Goal: Information Seeking & Learning: Learn about a topic

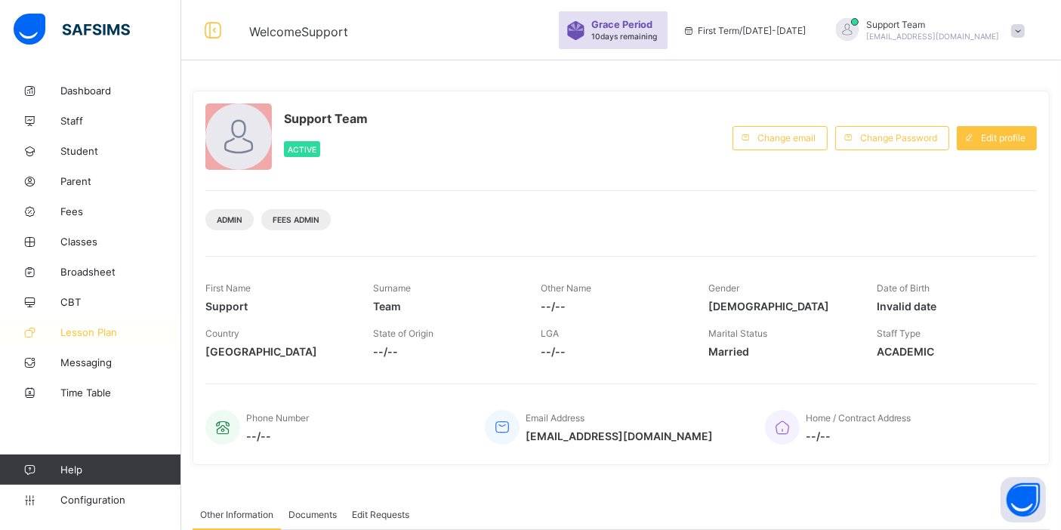
click at [96, 337] on span "Lesson Plan" at bounding box center [120, 332] width 121 height 12
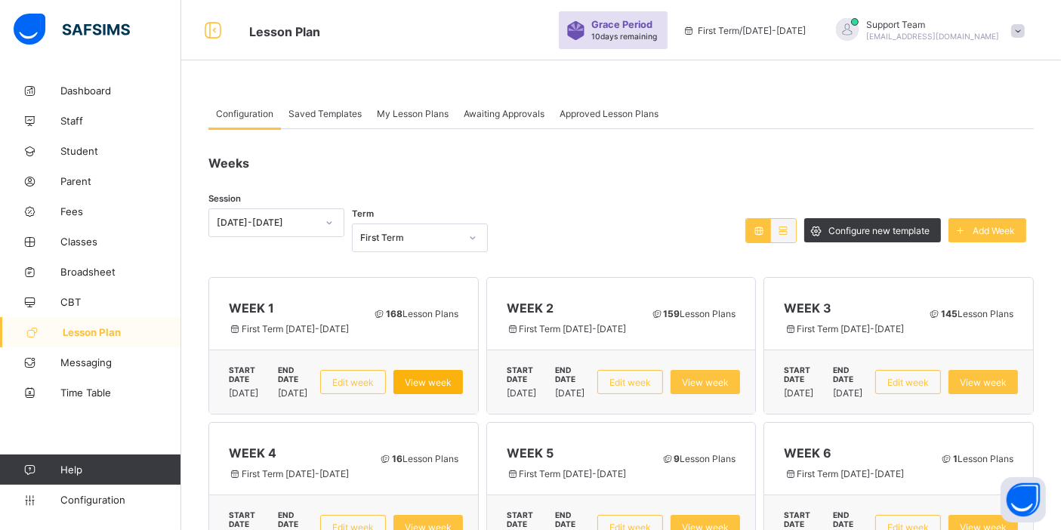
click at [451, 377] on span "View week" at bounding box center [428, 382] width 47 height 11
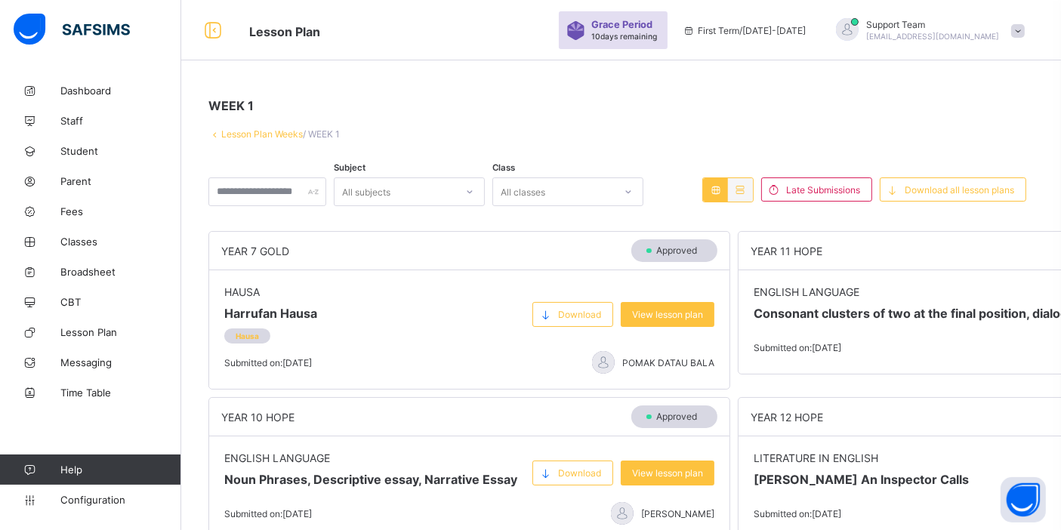
click at [267, 134] on link "Lesson Plan Weeks" at bounding box center [262, 133] width 82 height 11
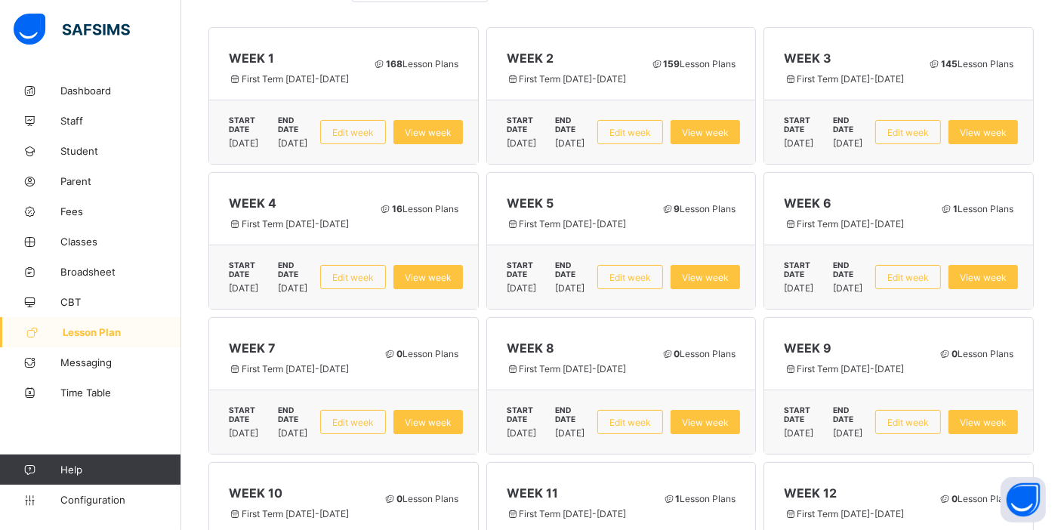
scroll to position [251, 0]
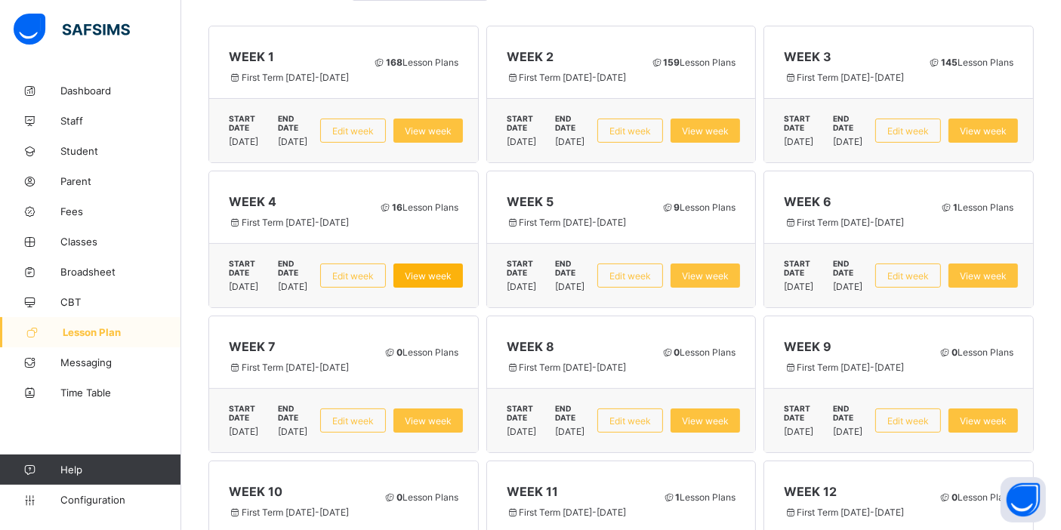
click at [451, 270] on span "View week" at bounding box center [428, 275] width 47 height 11
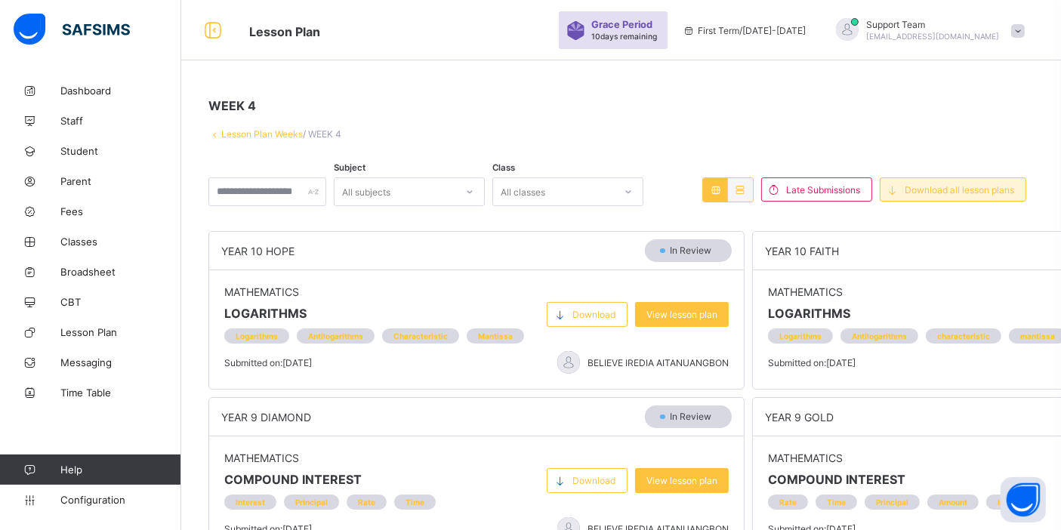
click at [971, 190] on span "Download all lesson plans" at bounding box center [958, 189] width 109 height 11
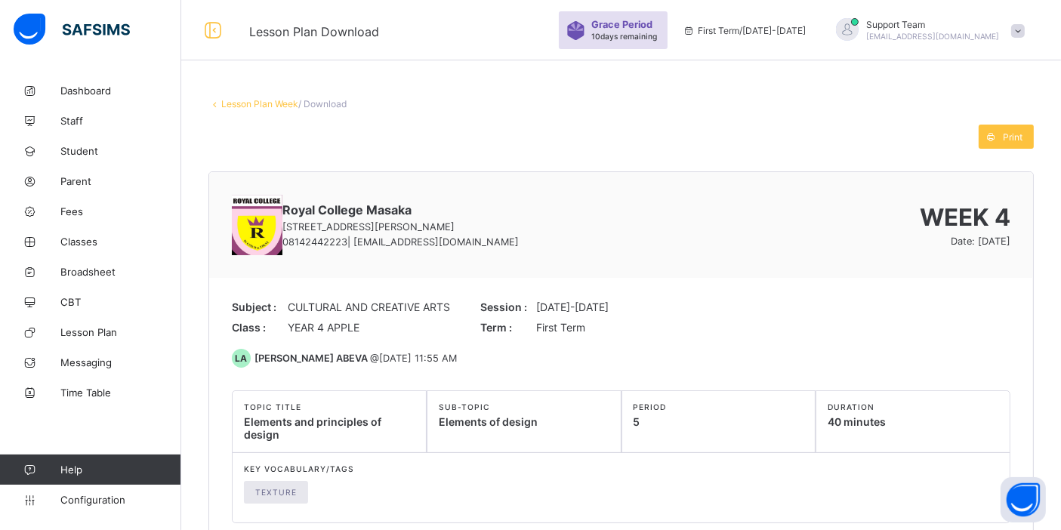
click at [248, 103] on link "Lesson Plan Week" at bounding box center [259, 103] width 77 height 11
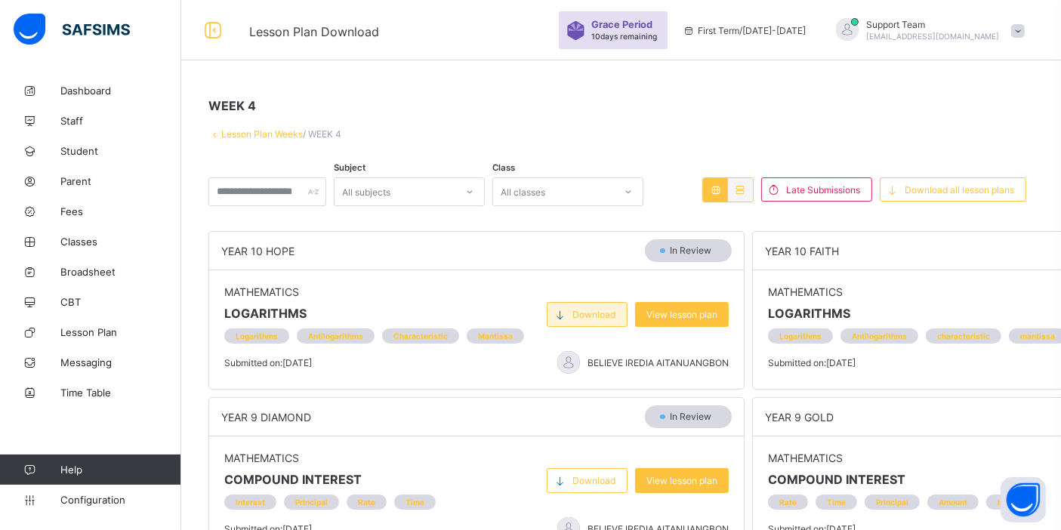
click at [580, 310] on span "Download" at bounding box center [593, 314] width 43 height 11
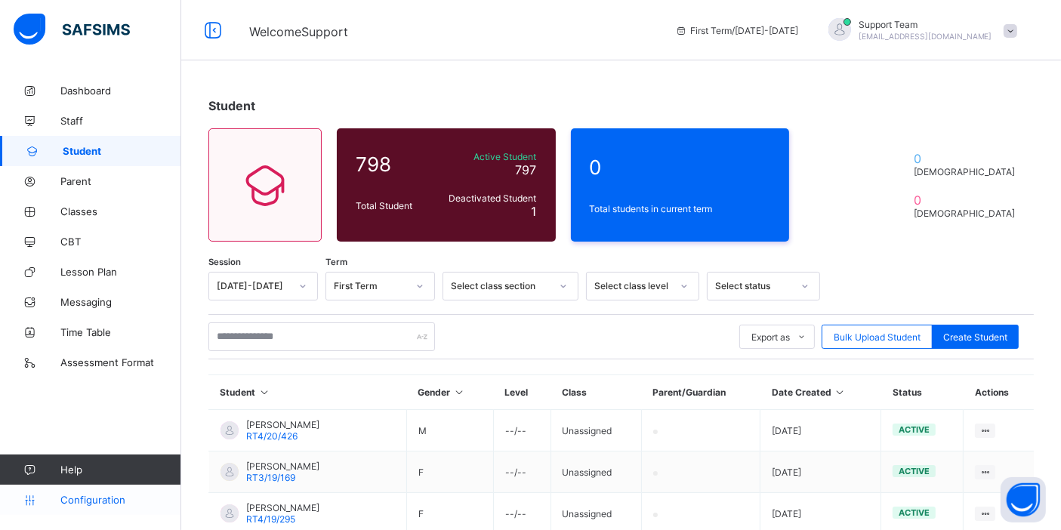
click at [118, 497] on span "Configuration" at bounding box center [120, 500] width 120 height 12
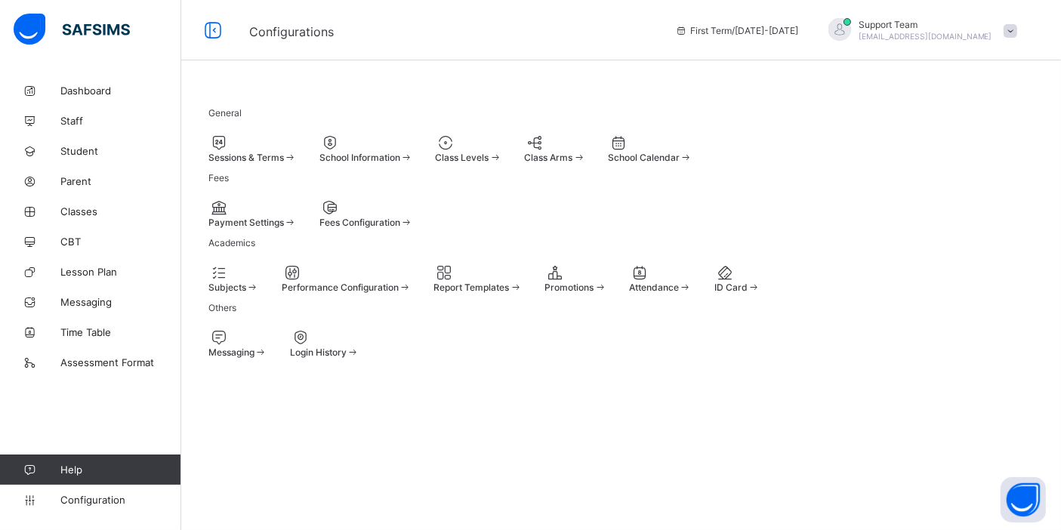
click at [606, 282] on div at bounding box center [575, 272] width 62 height 18
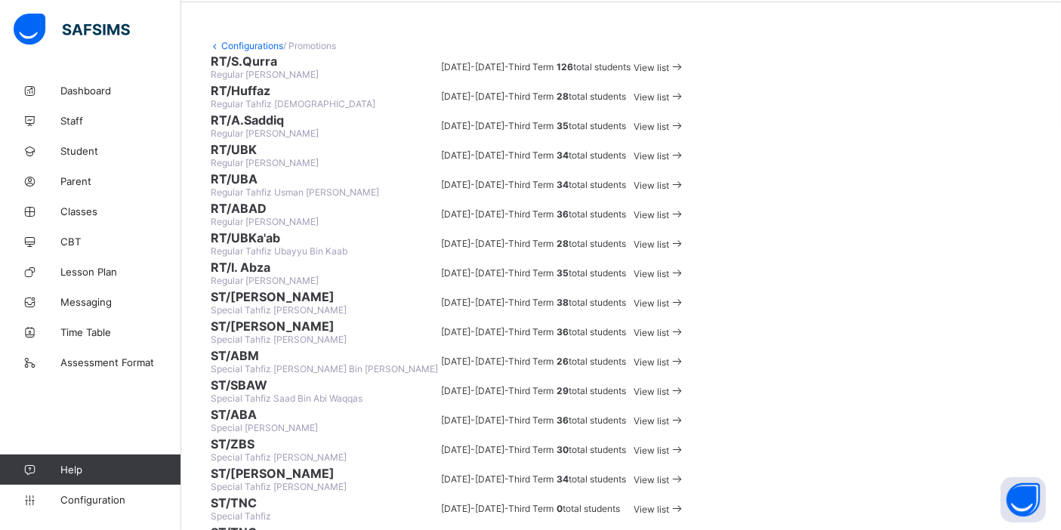
scroll to position [84, 0]
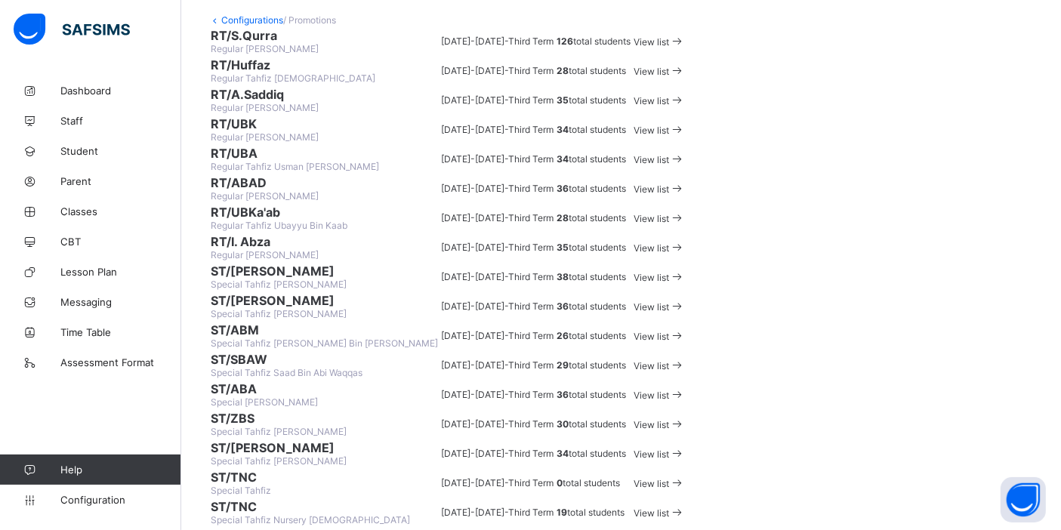
click at [669, 48] on span "View list" at bounding box center [650, 41] width 35 height 11
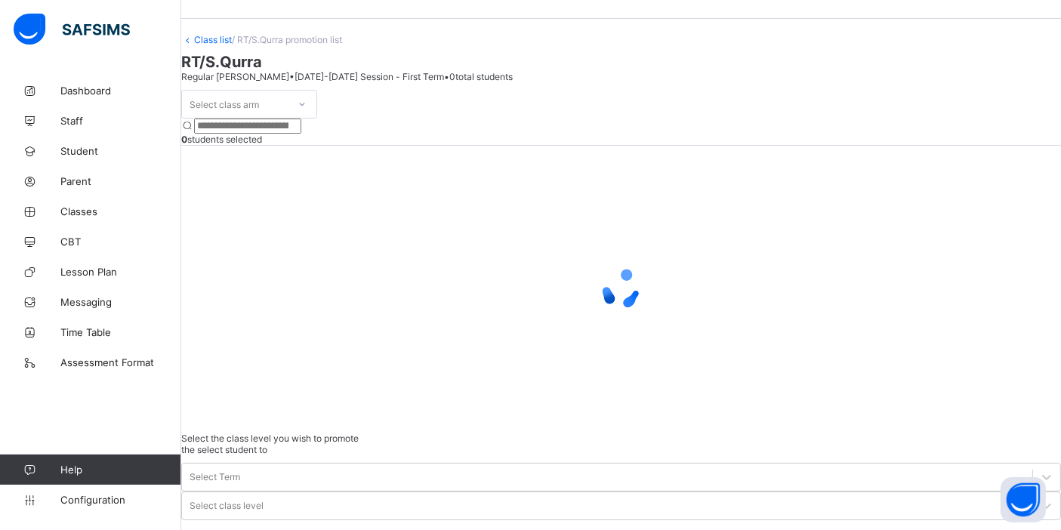
scroll to position [60, 0]
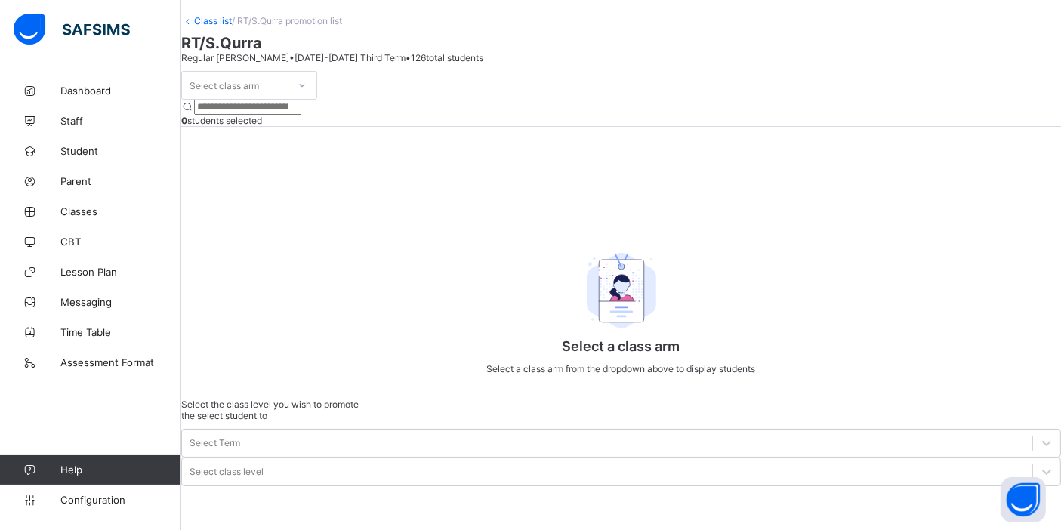
click at [253, 100] on div "Select class arm" at bounding box center [249, 85] width 136 height 29
click at [288, 96] on div "Select class arm" at bounding box center [235, 85] width 106 height 21
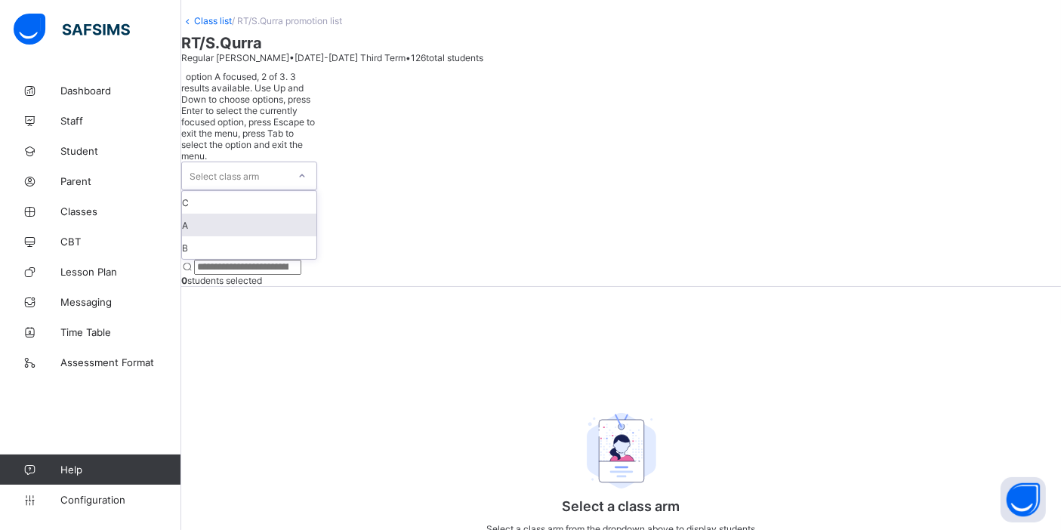
click at [266, 220] on div "A" at bounding box center [249, 225] width 134 height 23
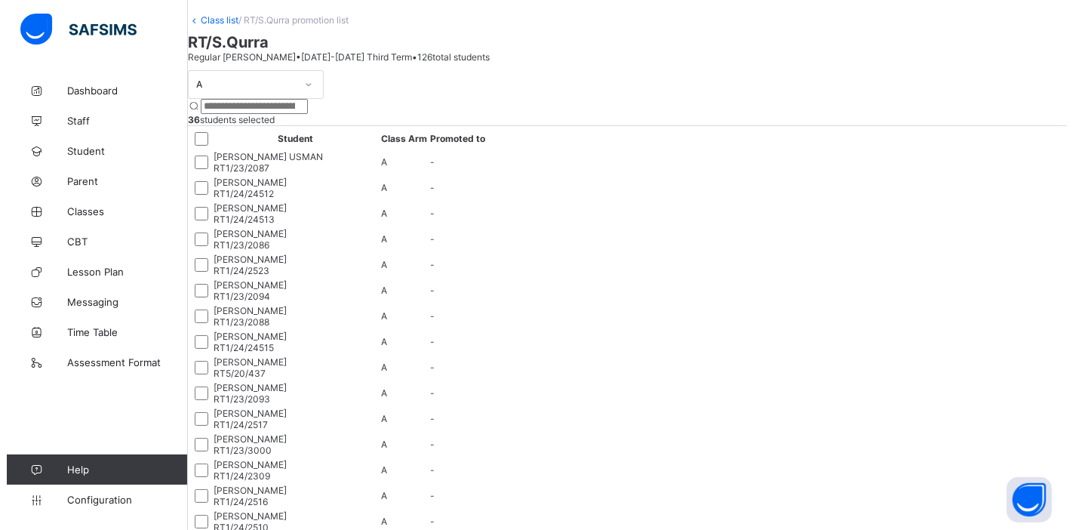
scroll to position [168, 0]
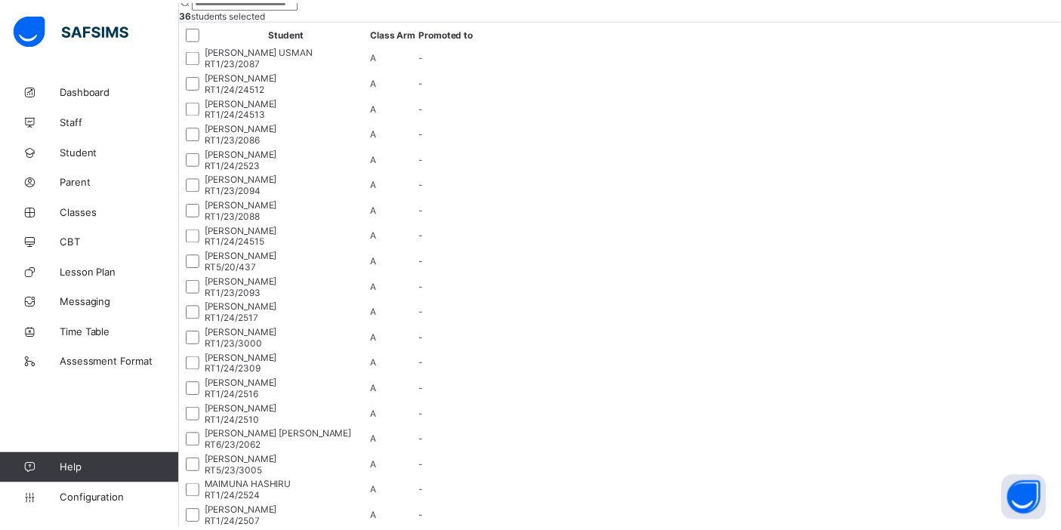
scroll to position [35, 0]
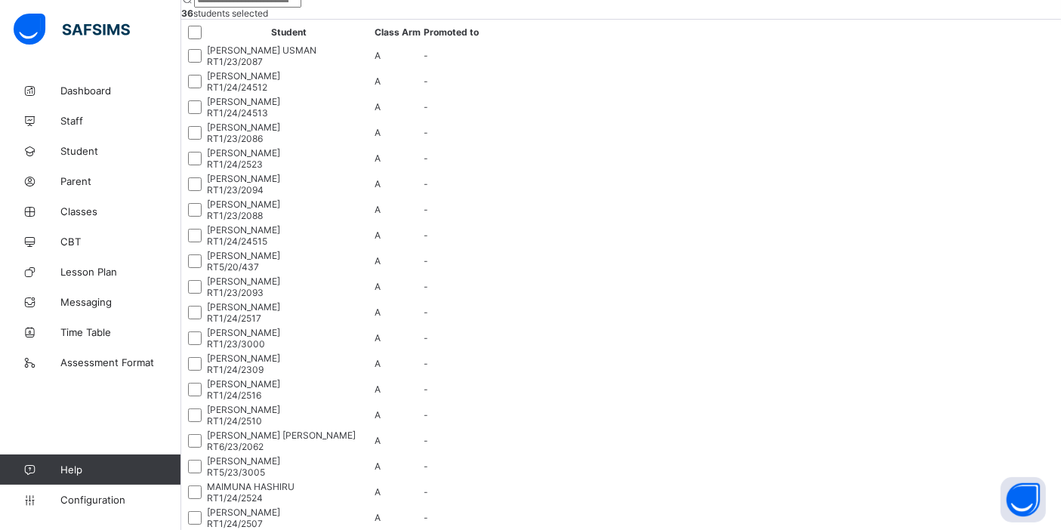
scroll to position [0, 0]
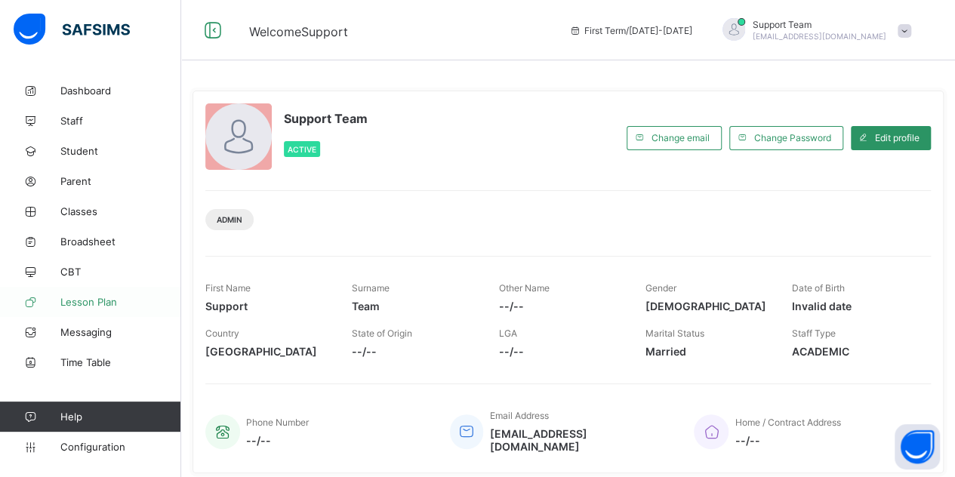
click at [66, 300] on span "Lesson Plan" at bounding box center [120, 302] width 121 height 12
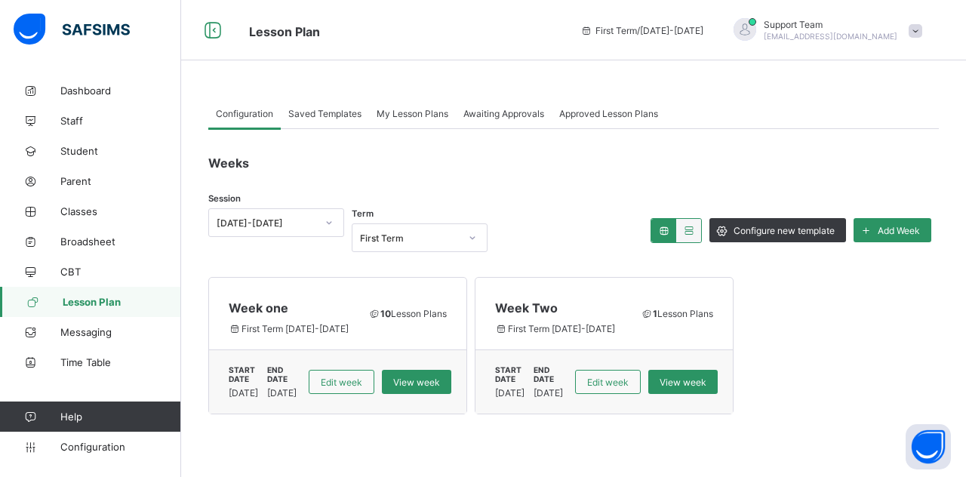
click at [426, 111] on span "My Lesson Plans" at bounding box center [413, 113] width 72 height 11
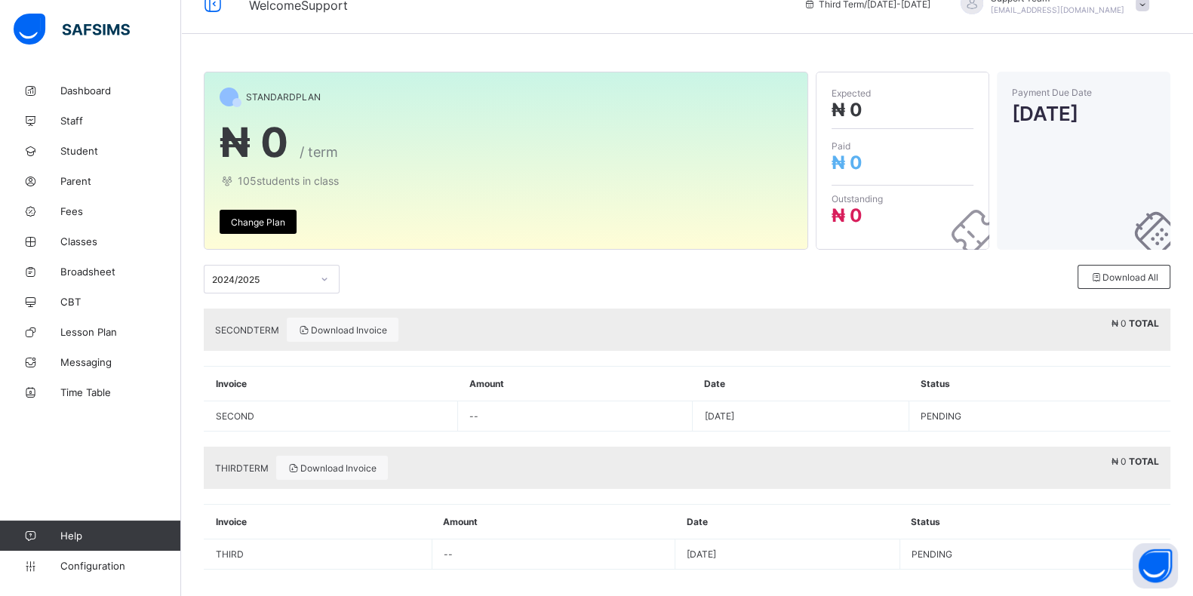
scroll to position [34, 0]
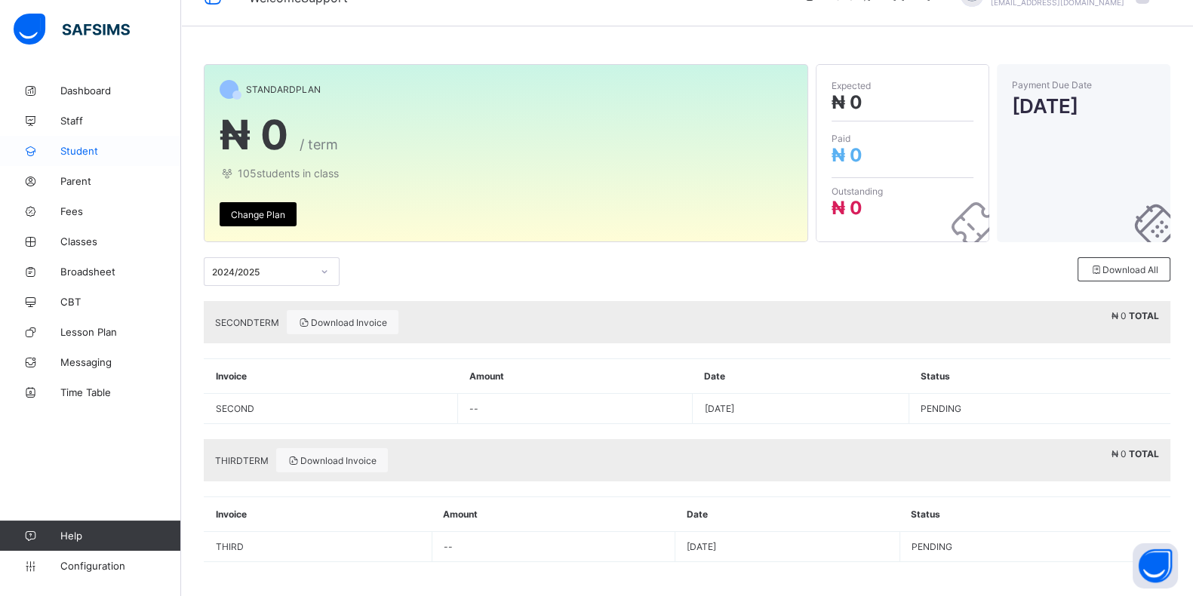
click at [68, 149] on span "Student" at bounding box center [120, 151] width 121 height 12
